Goal: Information Seeking & Learning: Find specific page/section

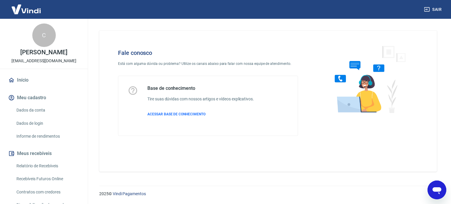
drag, startPoint x: 225, startPoint y: 82, endPoint x: 99, endPoint y: 76, distance: 126.5
click at [99, 76] on div "Fale conosco Está com alguma dúvida ou problema? Utilize os canais abaixo para …" at bounding box center [268, 99] width 352 height 160
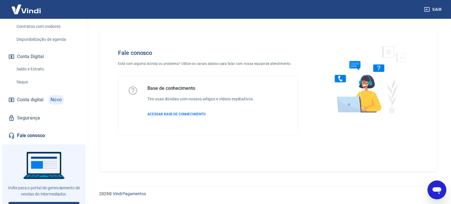
scroll to position [174, 0]
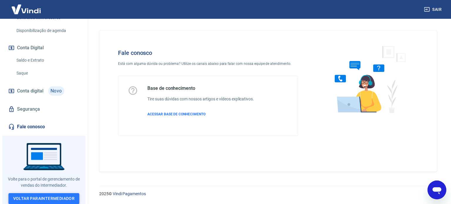
click at [37, 194] on link "Voltar para Intermediador" at bounding box center [44, 198] width 71 height 11
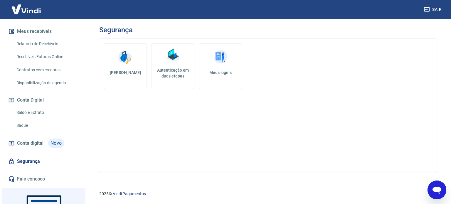
scroll to position [174, 0]
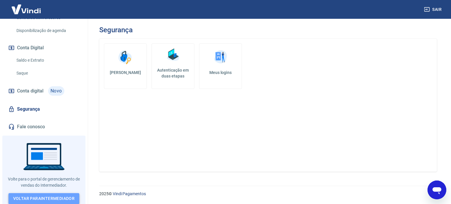
click at [40, 194] on link "Voltar para Intermediador" at bounding box center [44, 198] width 71 height 11
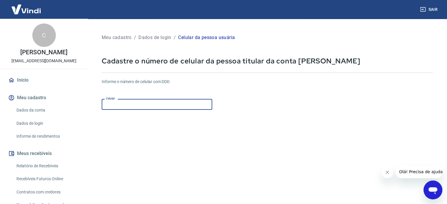
click at [151, 104] on input "Celular" at bounding box center [157, 104] width 110 height 11
type input "(54) 99995-2996"
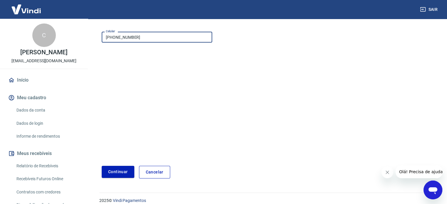
scroll to position [74, 0]
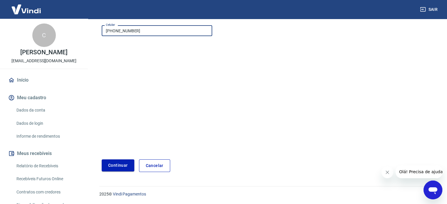
click at [125, 162] on button "Continuar" at bounding box center [118, 166] width 33 height 12
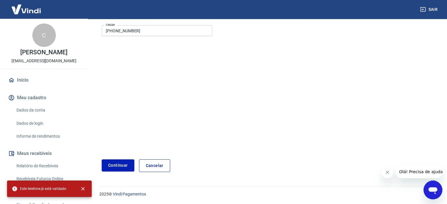
click at [156, 164] on link "Cancelar" at bounding box center [154, 166] width 31 height 13
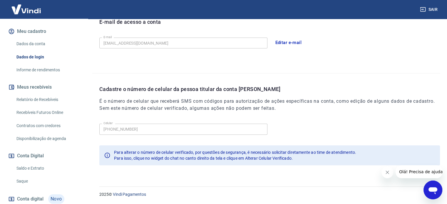
scroll to position [103, 0]
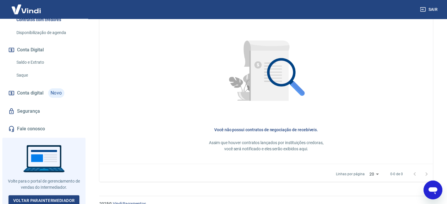
scroll to position [174, 0]
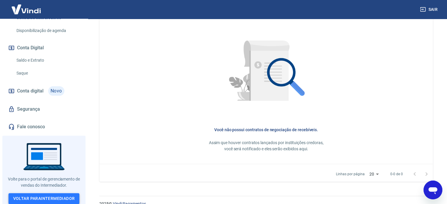
drag, startPoint x: 23, startPoint y: 194, endPoint x: 27, endPoint y: 194, distance: 3.9
click at [24, 195] on link "Voltar para Intermediador" at bounding box center [44, 198] width 71 height 11
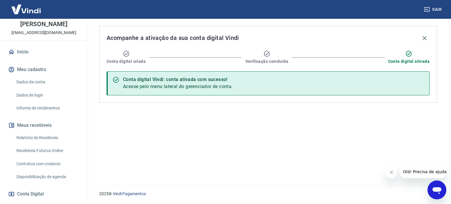
scroll to position [15, 0]
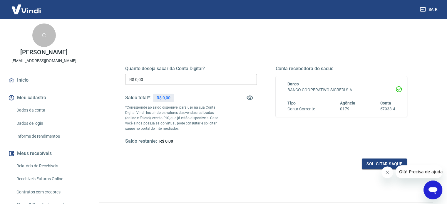
scroll to position [86, 0]
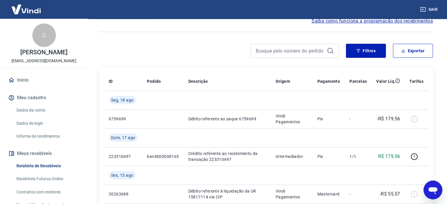
scroll to position [59, 0]
click at [413, 49] on button "Exportar" at bounding box center [413, 50] width 40 height 14
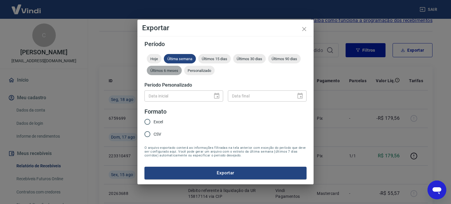
click at [173, 68] on span "Últimos 6 meses" at bounding box center [164, 70] width 35 height 4
click at [304, 28] on icon "close" at bounding box center [304, 29] width 7 height 7
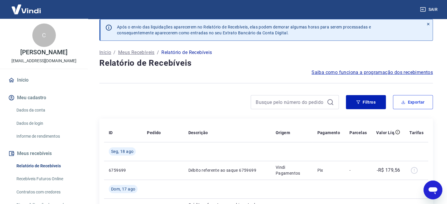
scroll to position [0, 0]
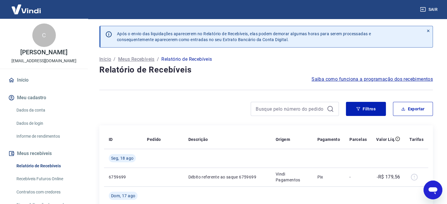
click at [340, 78] on span "Saiba como funciona a programação dos recebimentos" at bounding box center [371, 79] width 121 height 7
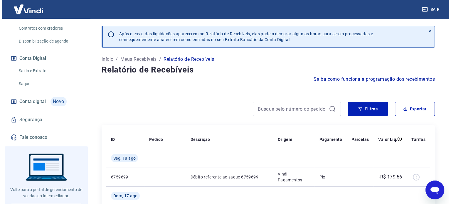
scroll to position [174, 0]
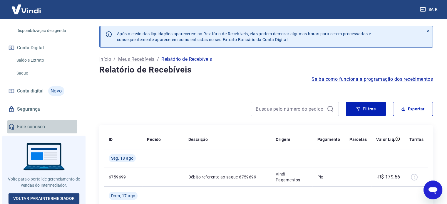
click at [33, 125] on link "Fale conosco" at bounding box center [44, 126] width 74 height 13
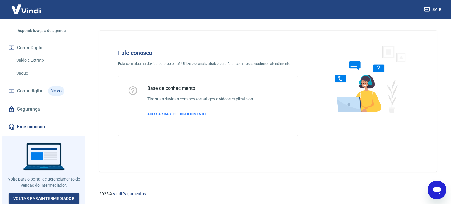
drag, startPoint x: 437, startPoint y: 187, endPoint x: 854, endPoint y: 364, distance: 452.2
click at [437, 187] on icon "Abrir janela de mensagens" at bounding box center [437, 190] width 9 height 7
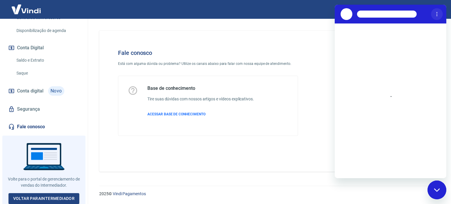
click at [437, 12] on icon "Menu de opções" at bounding box center [437, 14] width 5 height 5
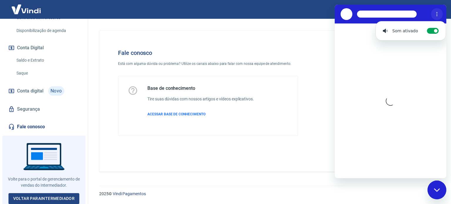
click at [437, 12] on icon "Menu de opções" at bounding box center [437, 14] width 5 height 5
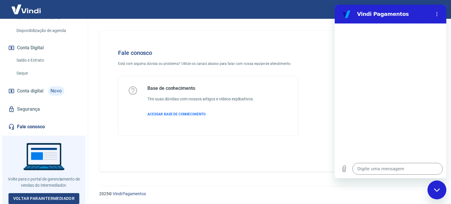
click at [297, 38] on div "Fale conosco Está com alguma dúvida ou problema? Utilize os canais abaixo para …" at bounding box center [268, 101] width 338 height 141
click at [306, 60] on div "Fale conosco Está com alguma dúvida ou problema? Utilize os canais abaixo para …" at bounding box center [208, 92] width 199 height 105
click at [437, 188] on icon "Fechar janela de mensagens" at bounding box center [437, 190] width 6 height 4
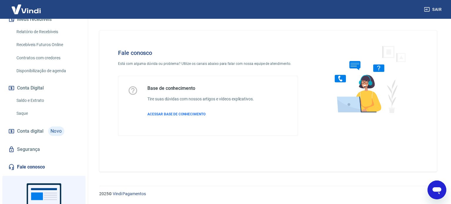
scroll to position [57, 0]
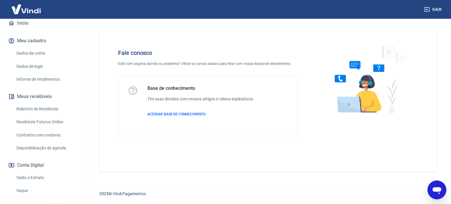
type textarea "x"
